Goal: Transaction & Acquisition: Purchase product/service

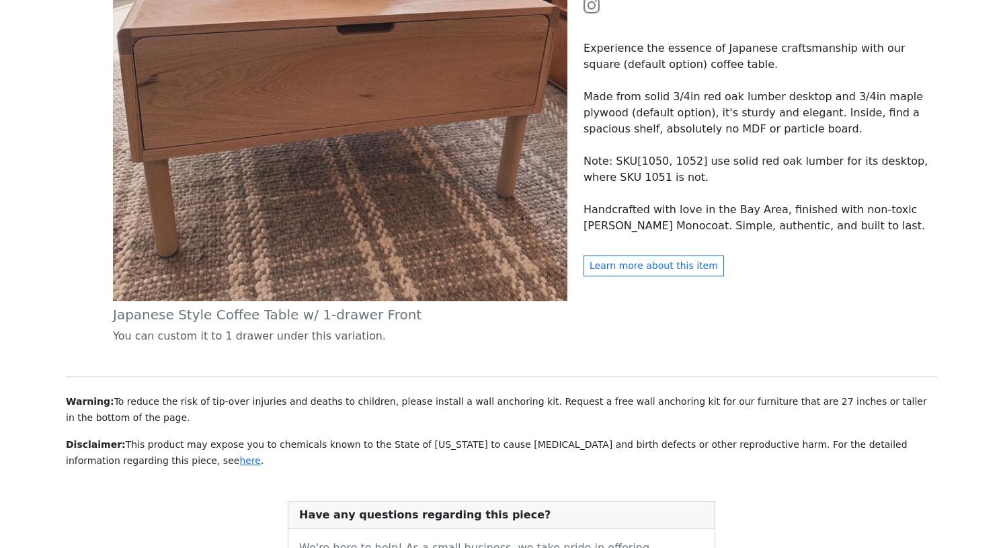
scroll to position [582, 0]
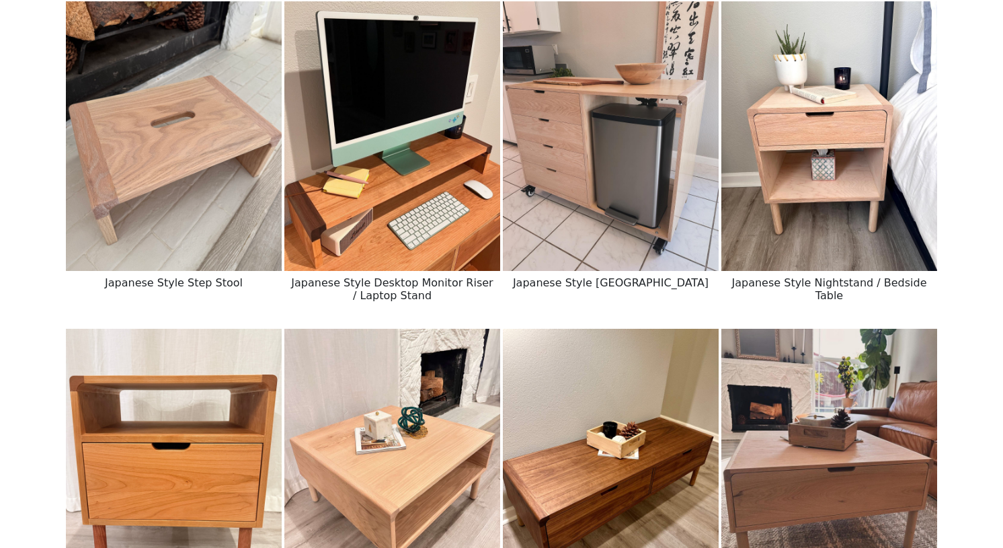
scroll to position [967, 0]
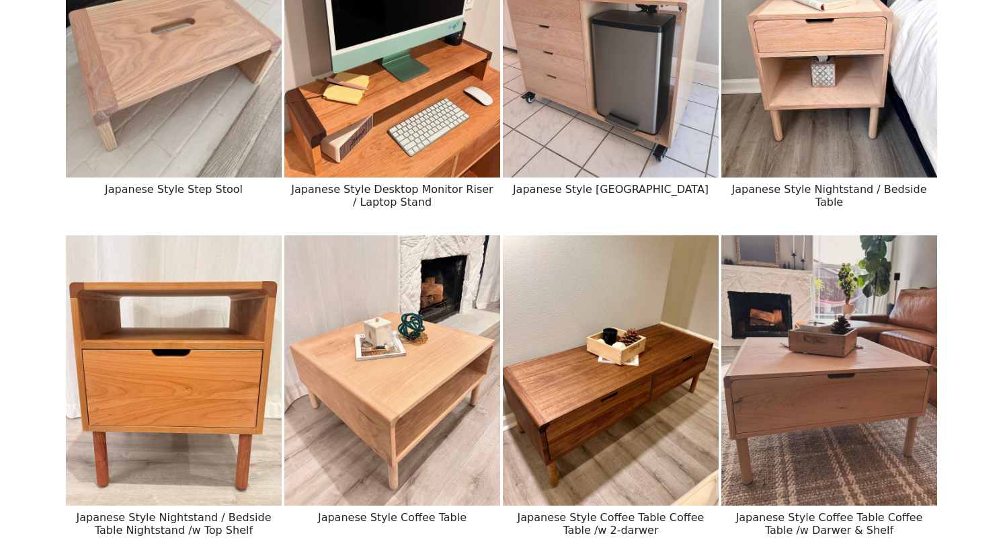
click at [597, 373] on img at bounding box center [611, 370] width 216 height 270
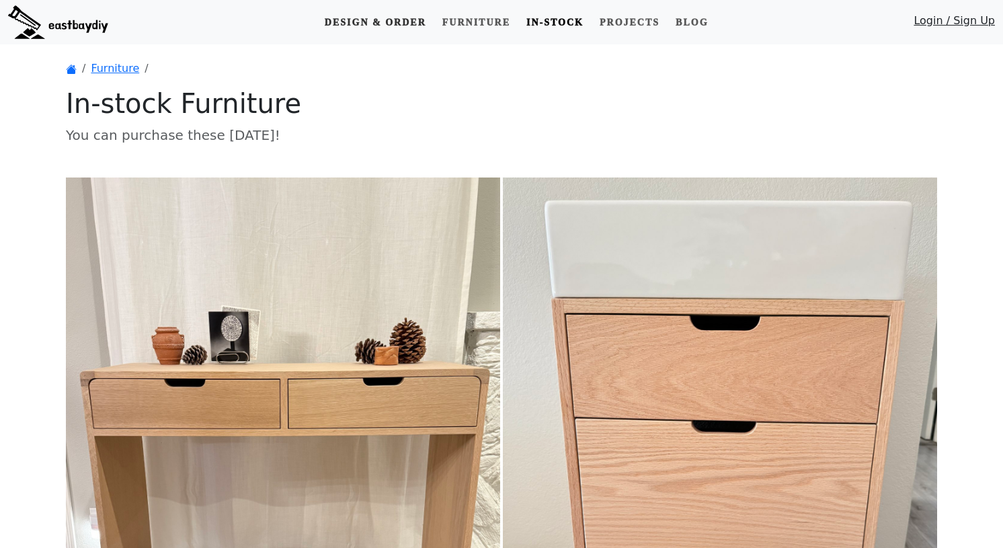
click at [393, 30] on link "Design & Order" at bounding box center [375, 22] width 112 height 25
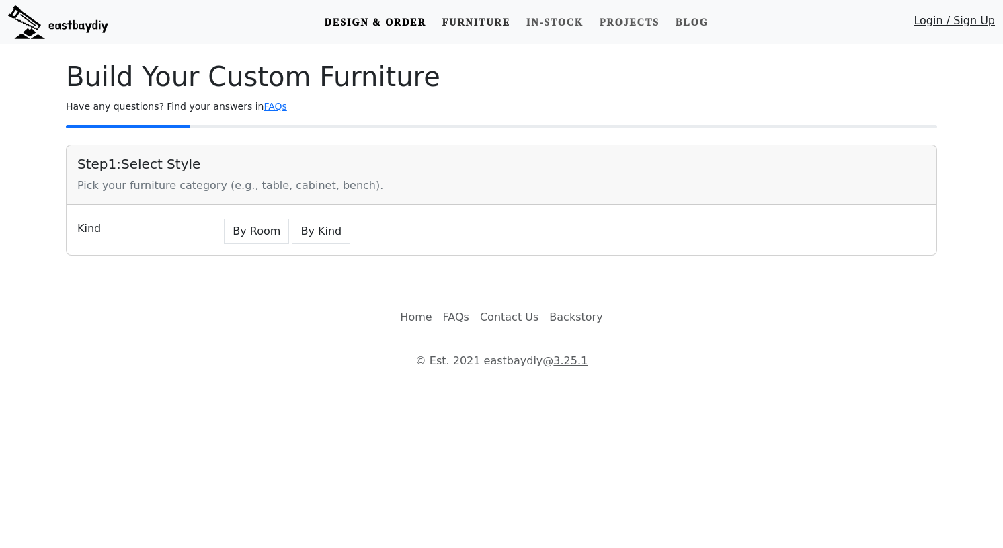
click at [460, 26] on link "Furniture" at bounding box center [476, 22] width 79 height 25
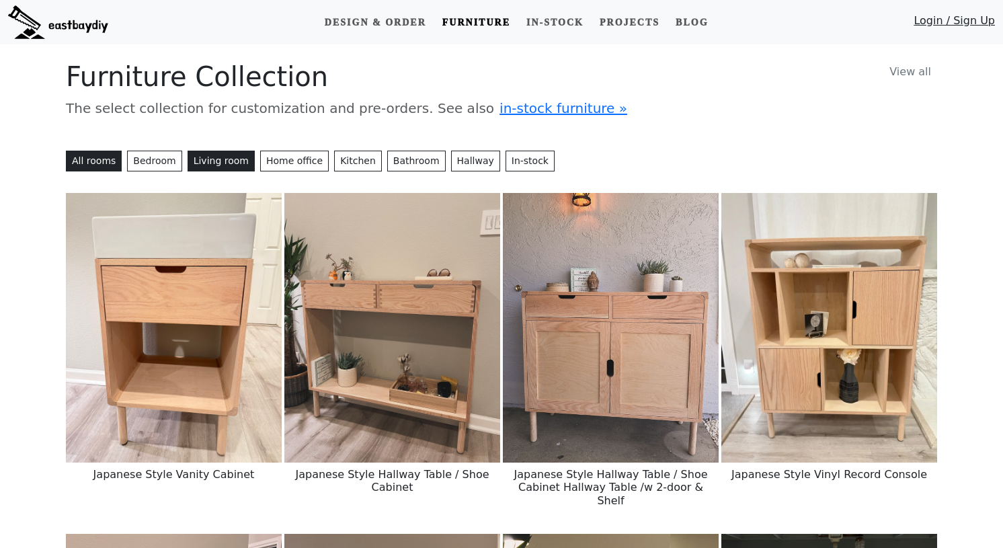
click at [199, 163] on button "Living room" at bounding box center [221, 161] width 67 height 21
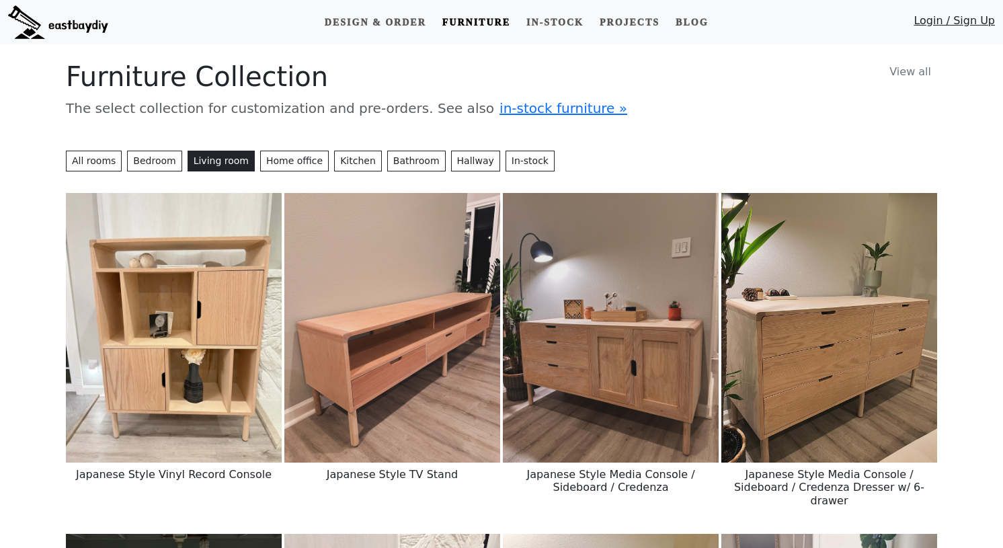
click at [541, 387] on img at bounding box center [611, 328] width 216 height 270
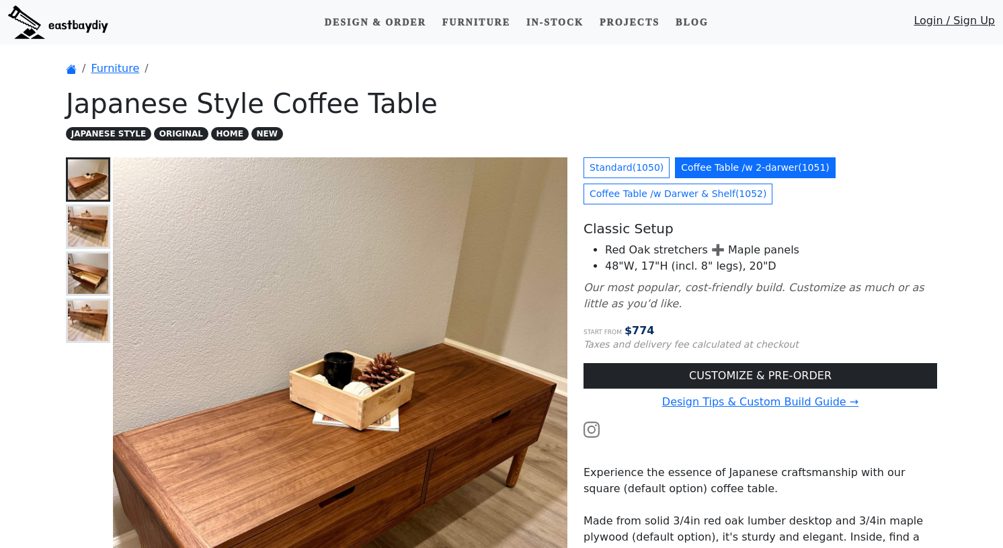
click at [597, 373] on link "CUSTOMIZE & PRE-ORDER" at bounding box center [761, 376] width 354 height 26
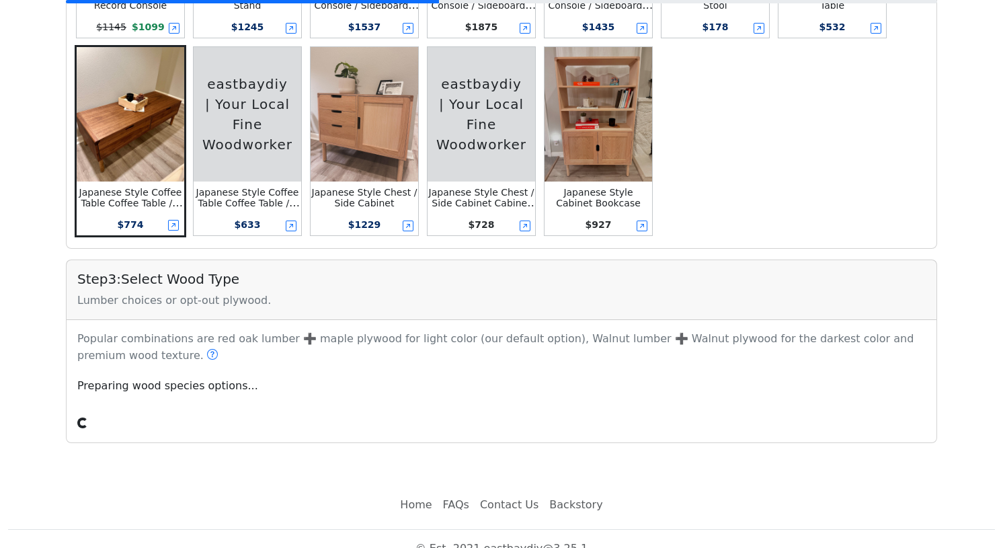
scroll to position [544, 0]
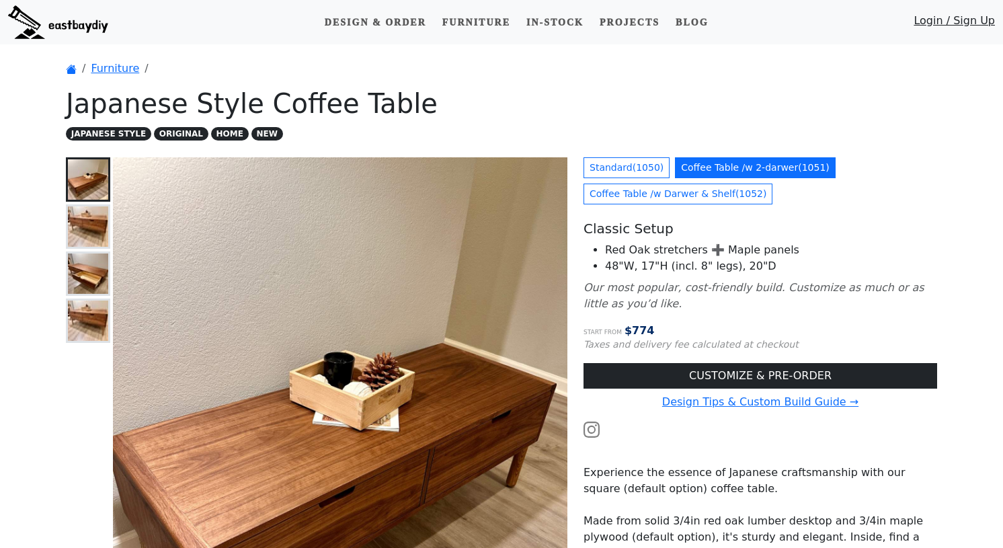
click at [101, 231] on img at bounding box center [88, 226] width 40 height 40
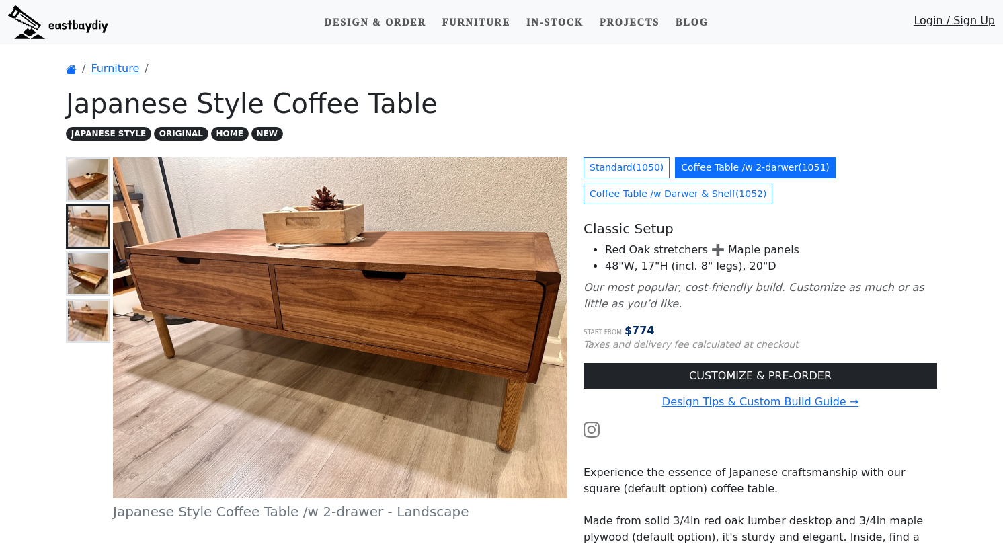
click at [94, 260] on img at bounding box center [88, 274] width 40 height 40
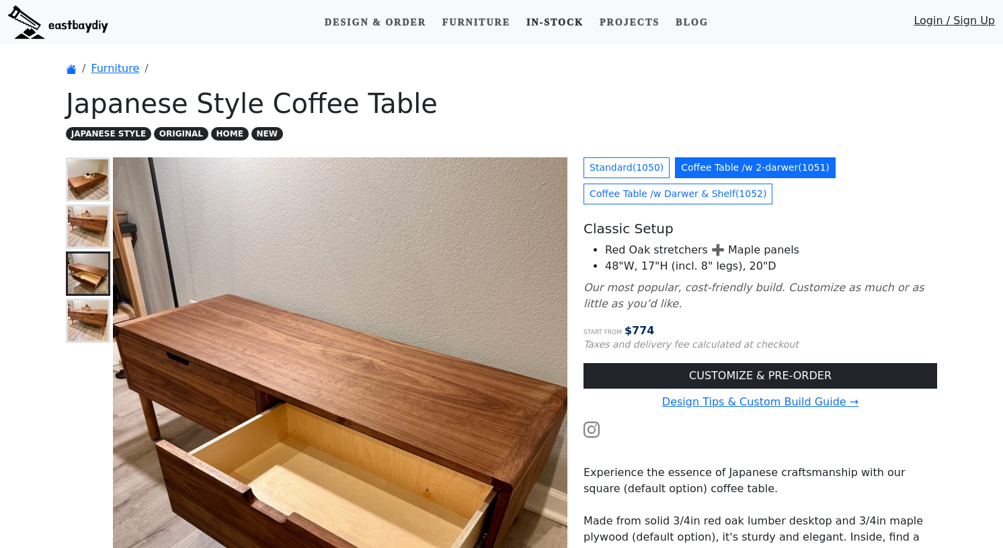
click at [551, 24] on link "In-stock" at bounding box center [555, 22] width 68 height 25
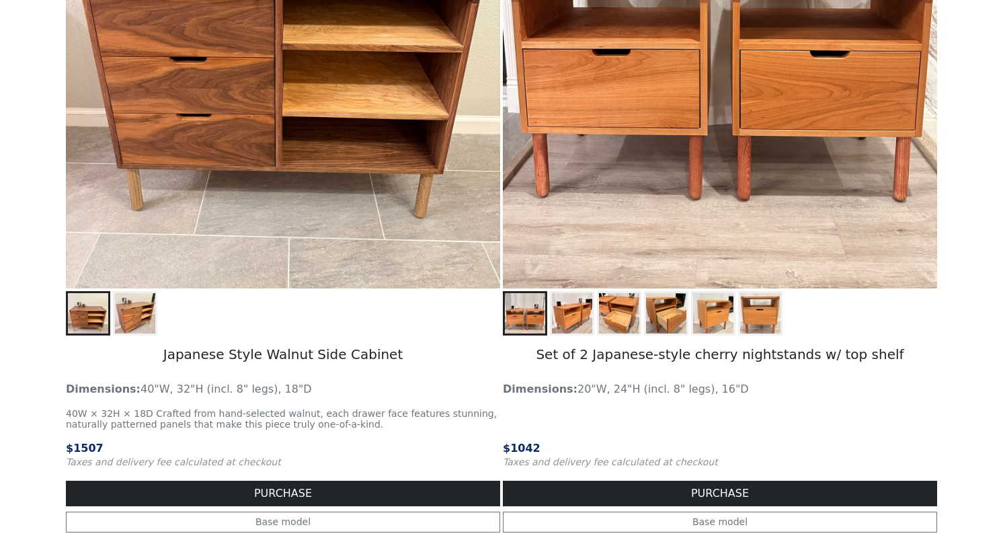
scroll to position [1882, 0]
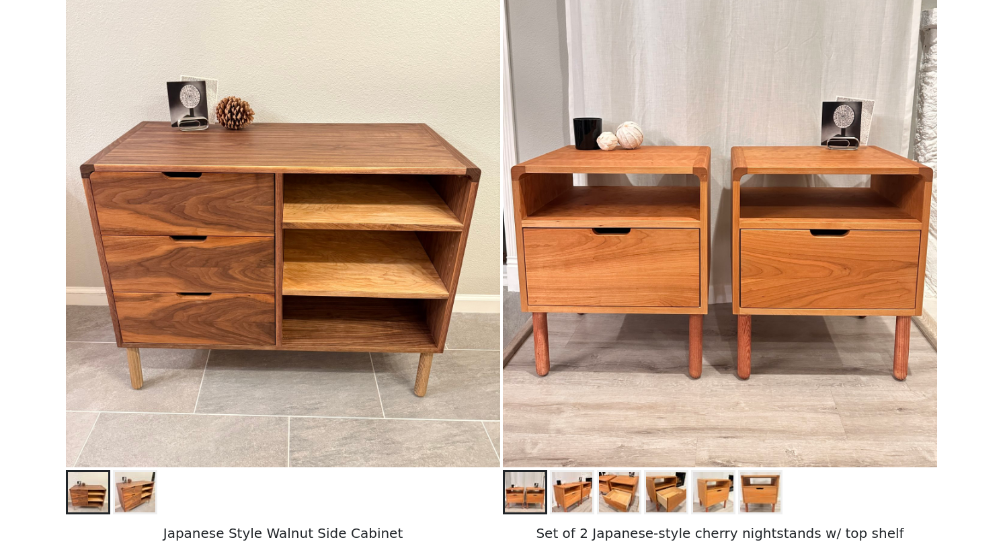
click at [638, 138] on img at bounding box center [720, 195] width 434 height 543
click at [650, 256] on img at bounding box center [720, 195] width 434 height 543
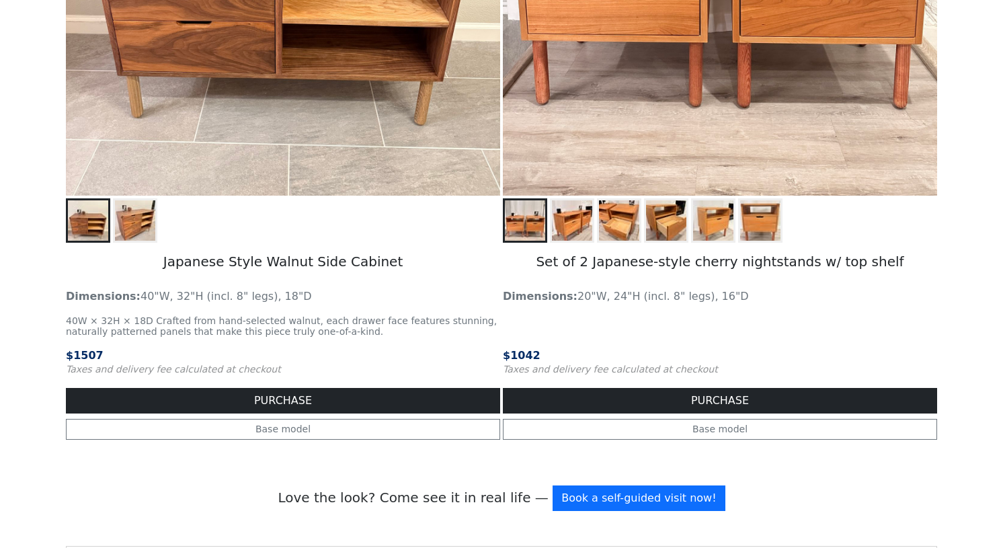
scroll to position [2155, 0]
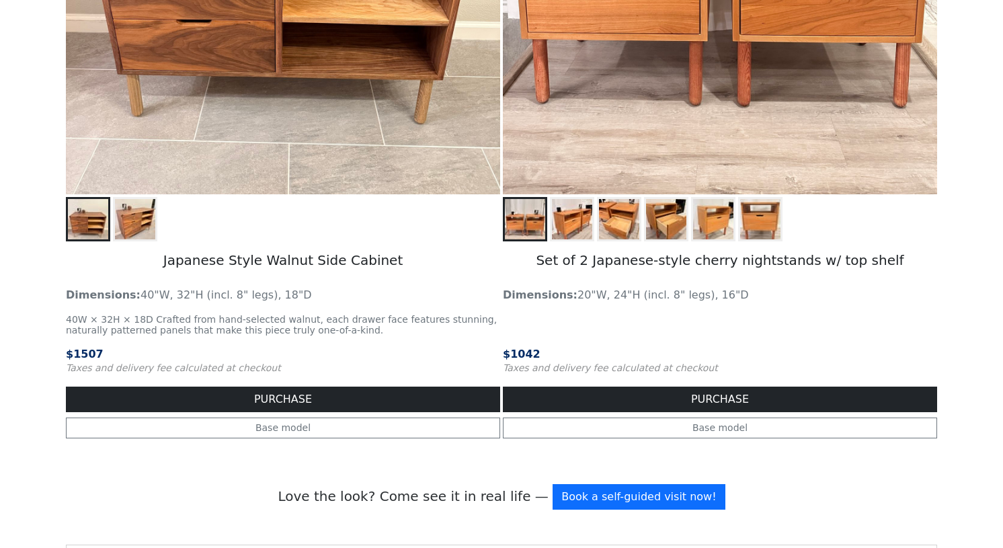
click at [568, 226] on img at bounding box center [572, 219] width 40 height 40
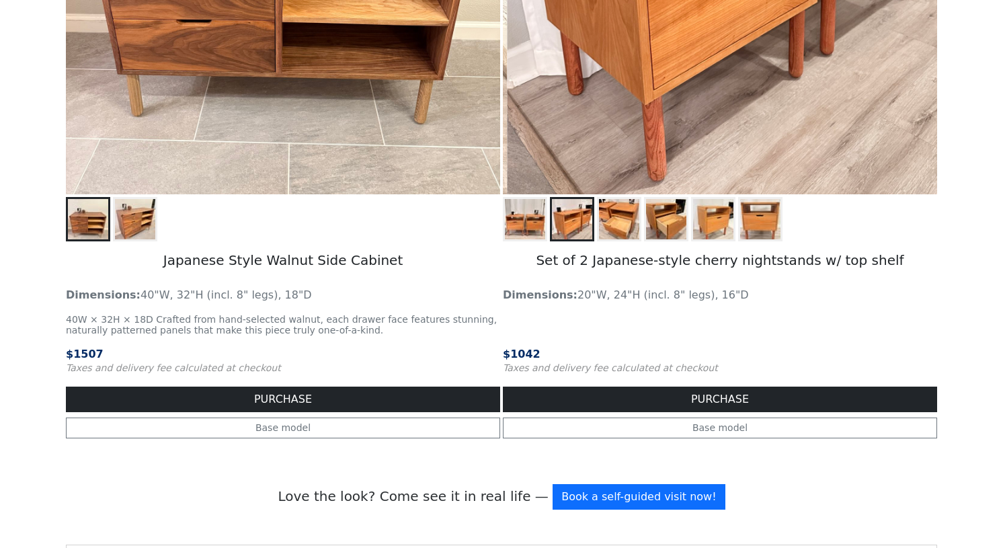
scroll to position [1895, 0]
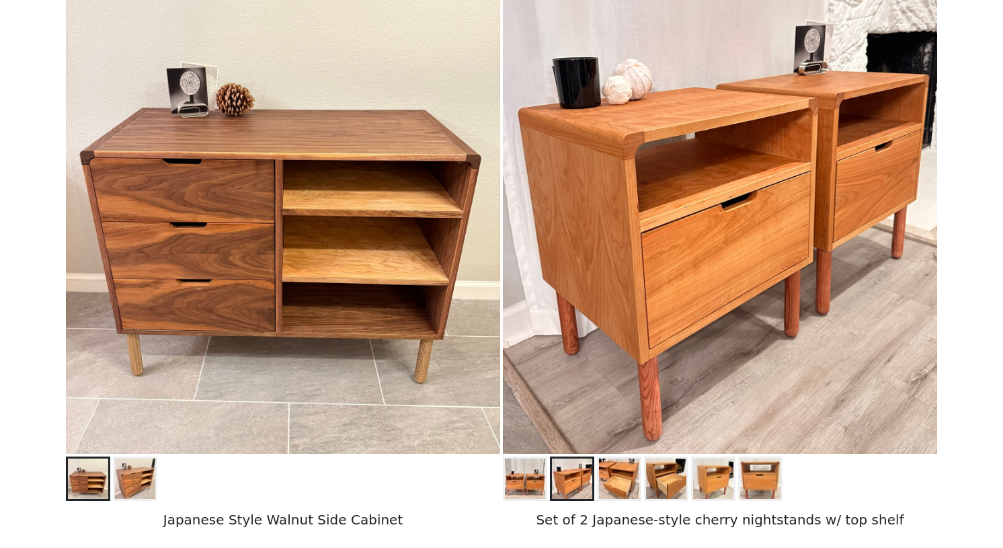
click at [523, 484] on img at bounding box center [525, 479] width 40 height 40
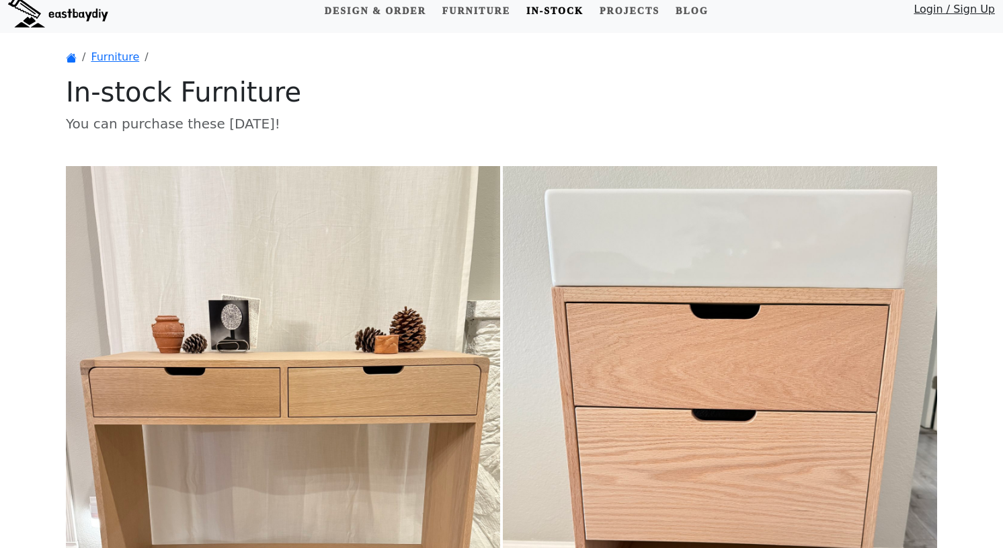
scroll to position [0, 0]
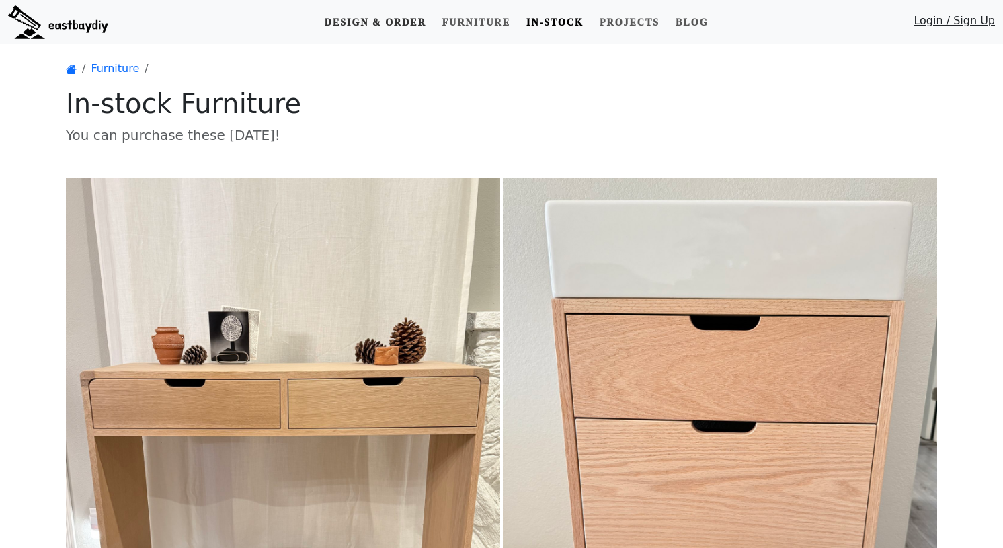
click at [404, 15] on link "Design & Order" at bounding box center [375, 22] width 112 height 25
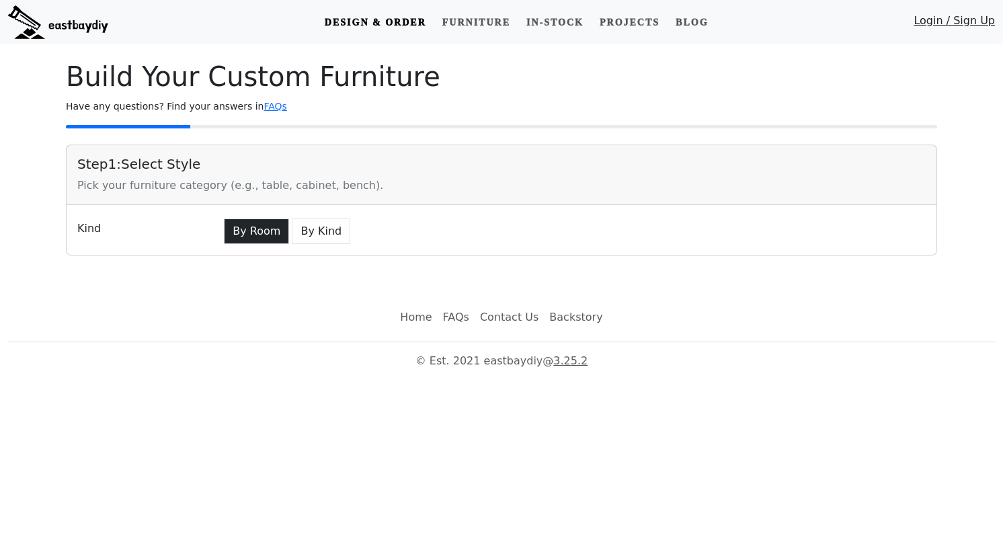
click at [243, 239] on button "By Room" at bounding box center [256, 232] width 65 height 26
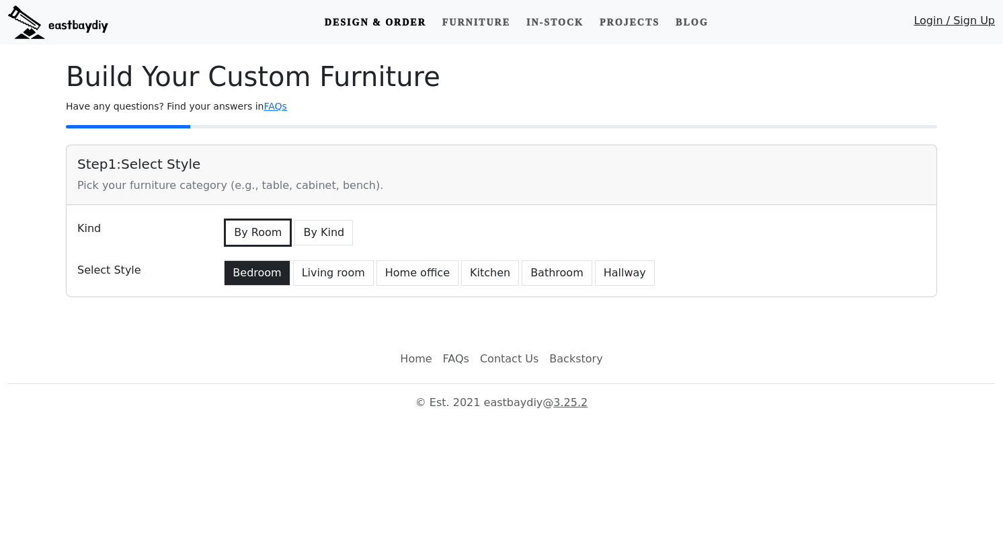
click at [249, 273] on button "Bedroom" at bounding box center [257, 273] width 66 height 26
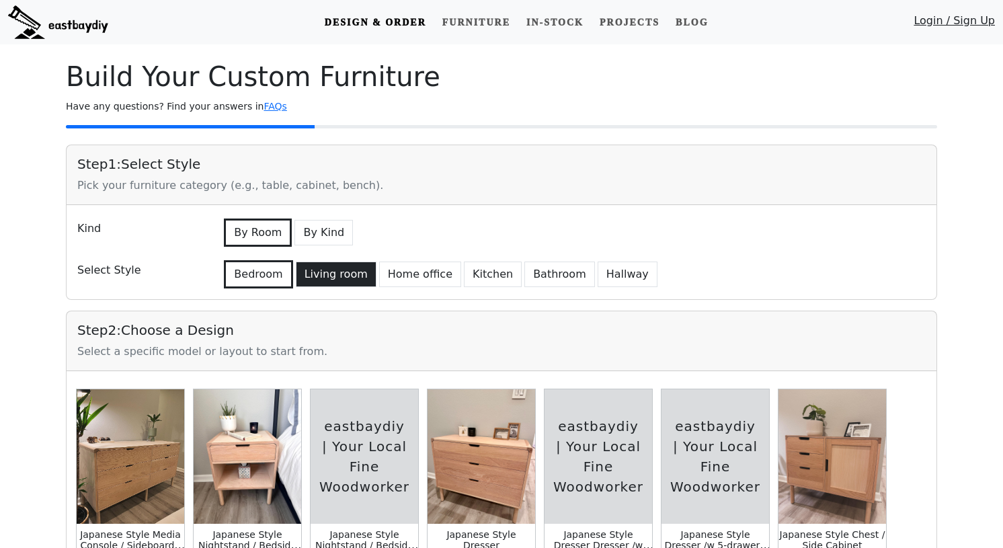
click at [307, 284] on button "Living room" at bounding box center [336, 275] width 81 height 26
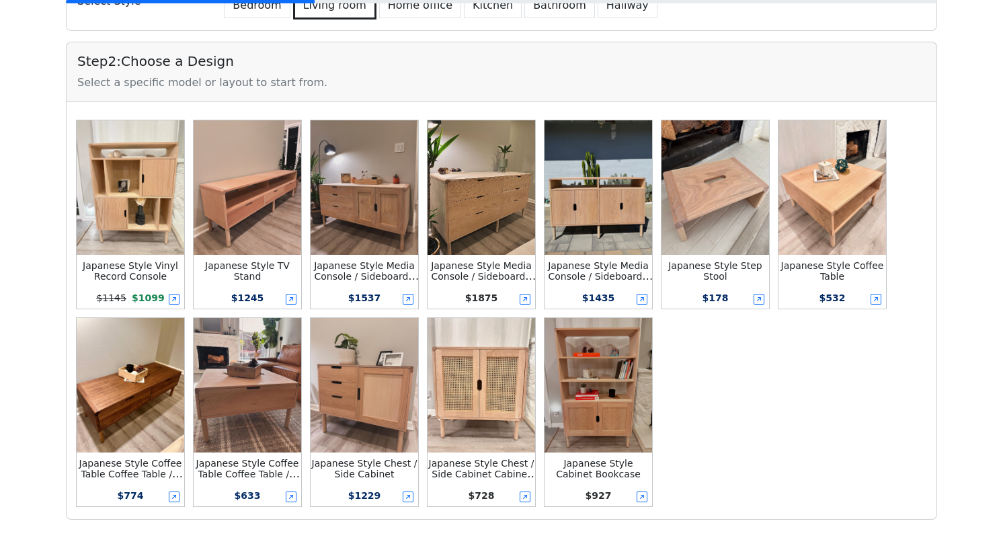
scroll to position [305, 0]
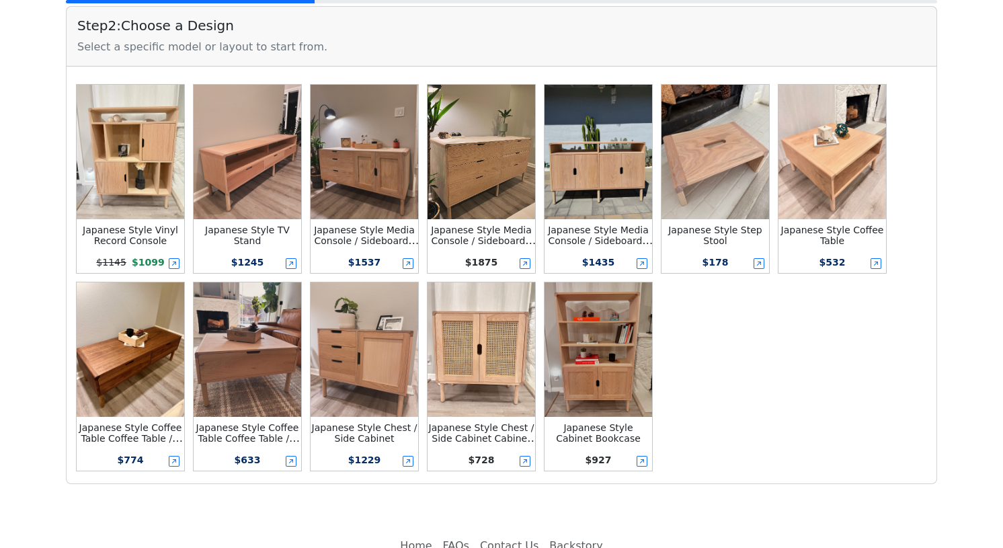
click at [255, 338] on img at bounding box center [248, 349] width 108 height 134
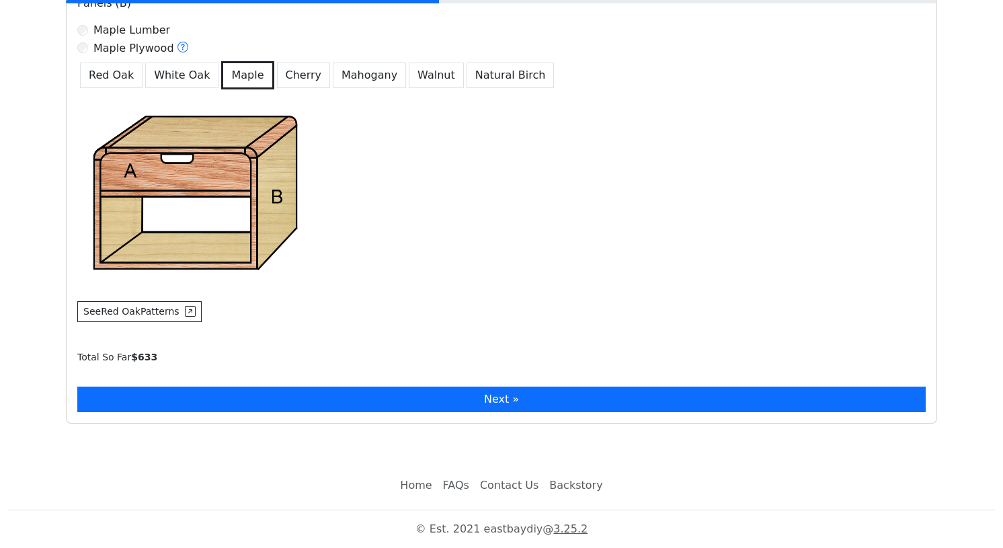
click at [266, 401] on button "Next »" at bounding box center [501, 400] width 849 height 26
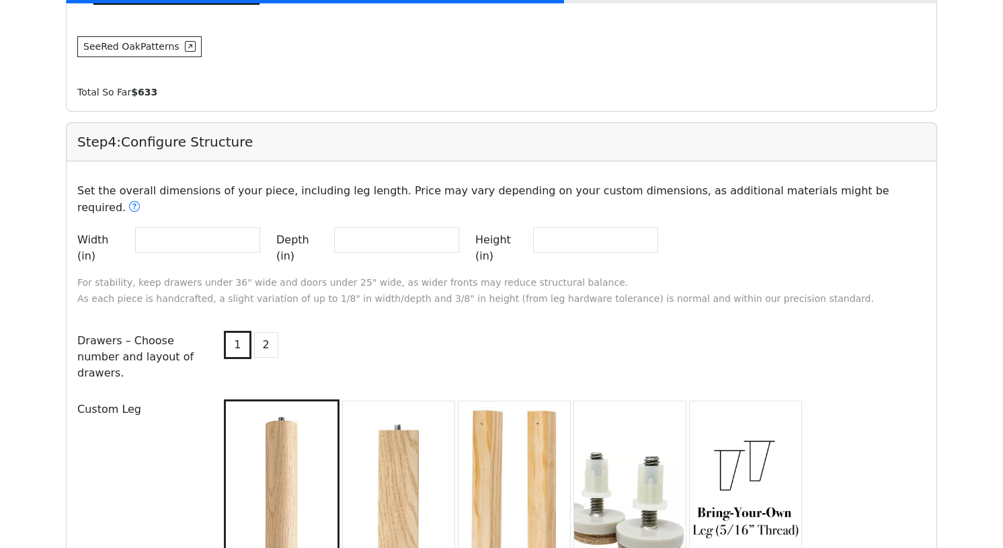
scroll to position [1281, 0]
click at [249, 227] on input "**" at bounding box center [197, 240] width 125 height 26
